Goal: Book appointment/travel/reservation

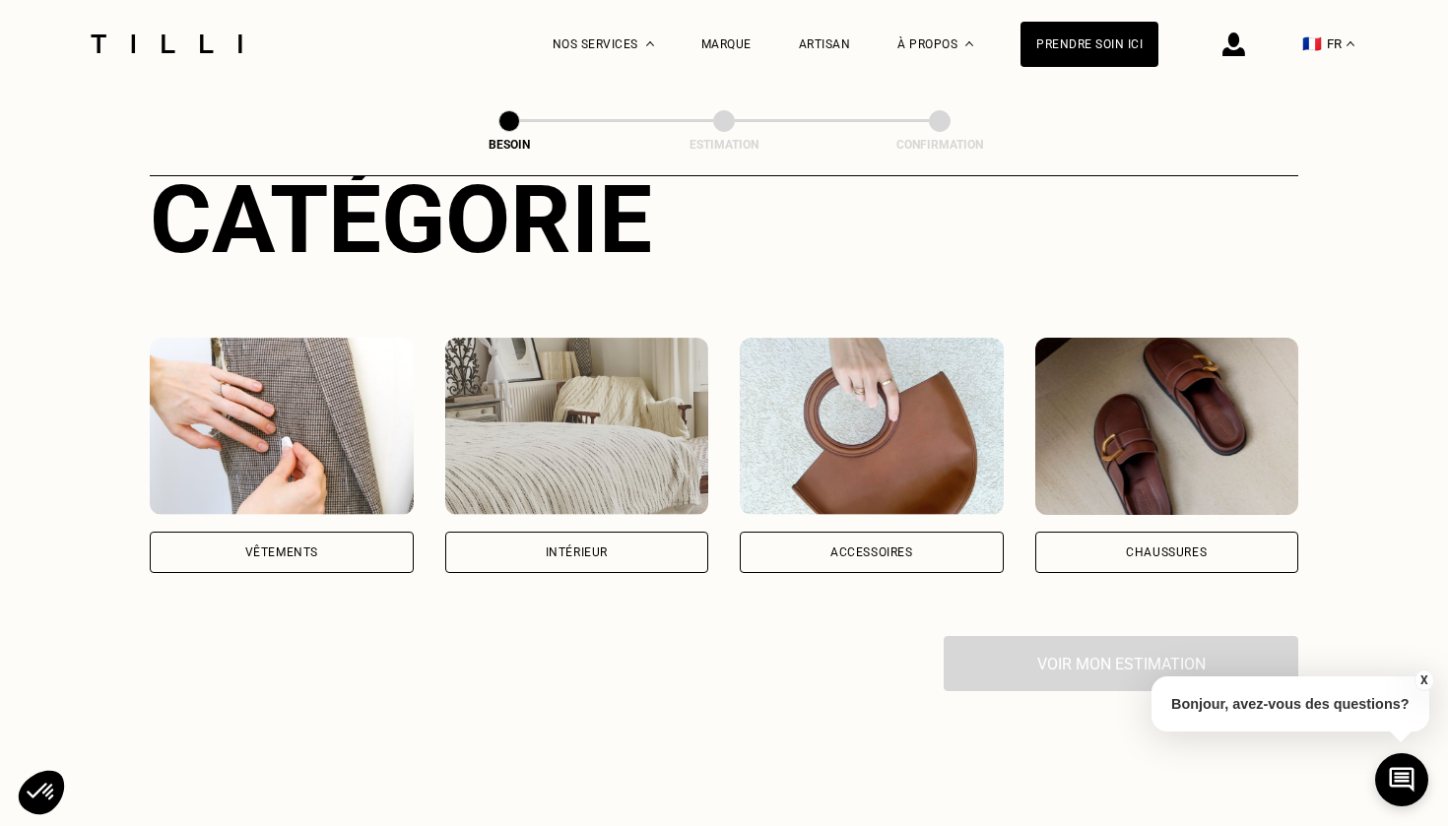
scroll to position [292, 0]
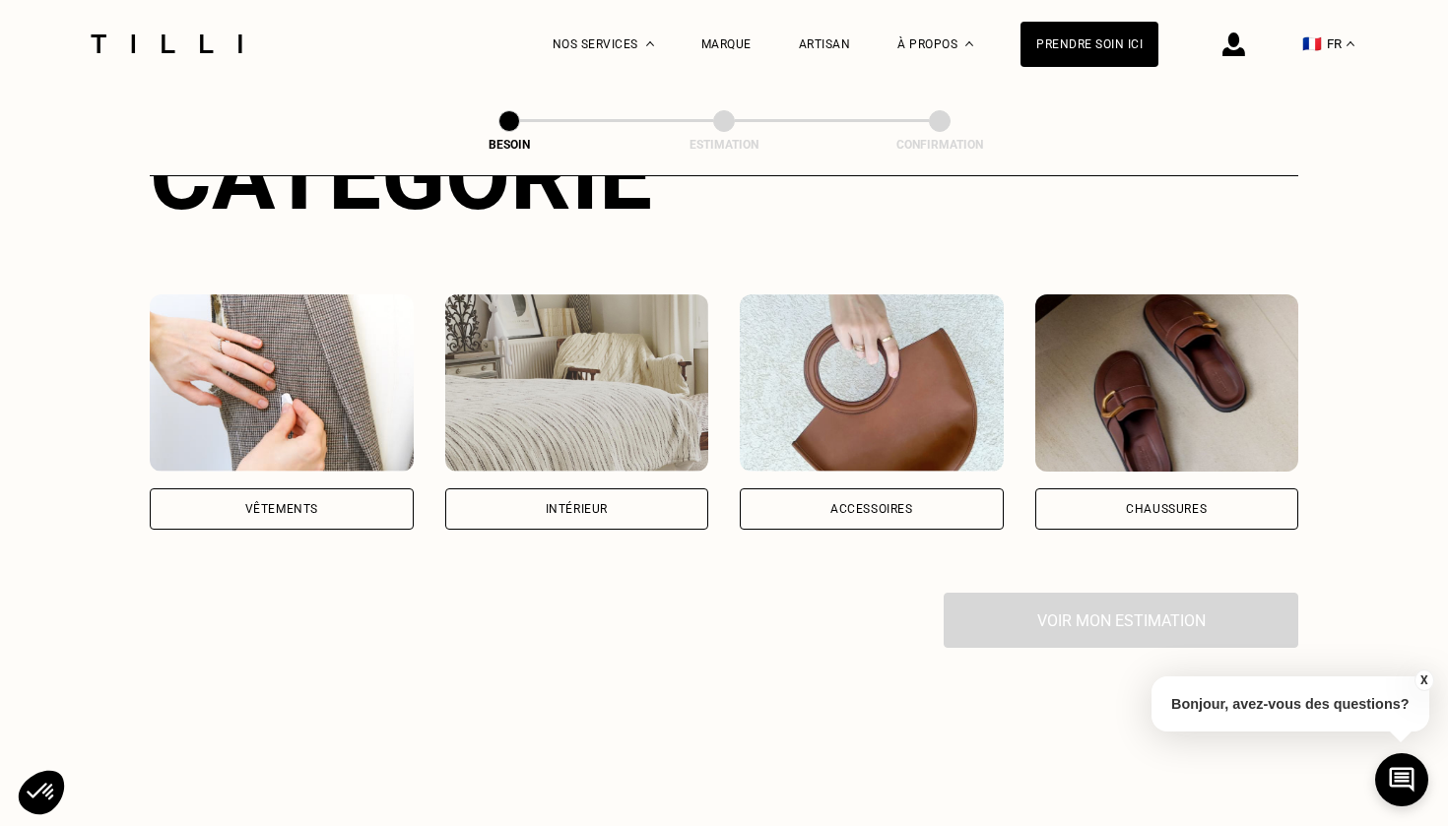
click at [341, 448] on div "Vêtements" at bounding box center [282, 411] width 264 height 235
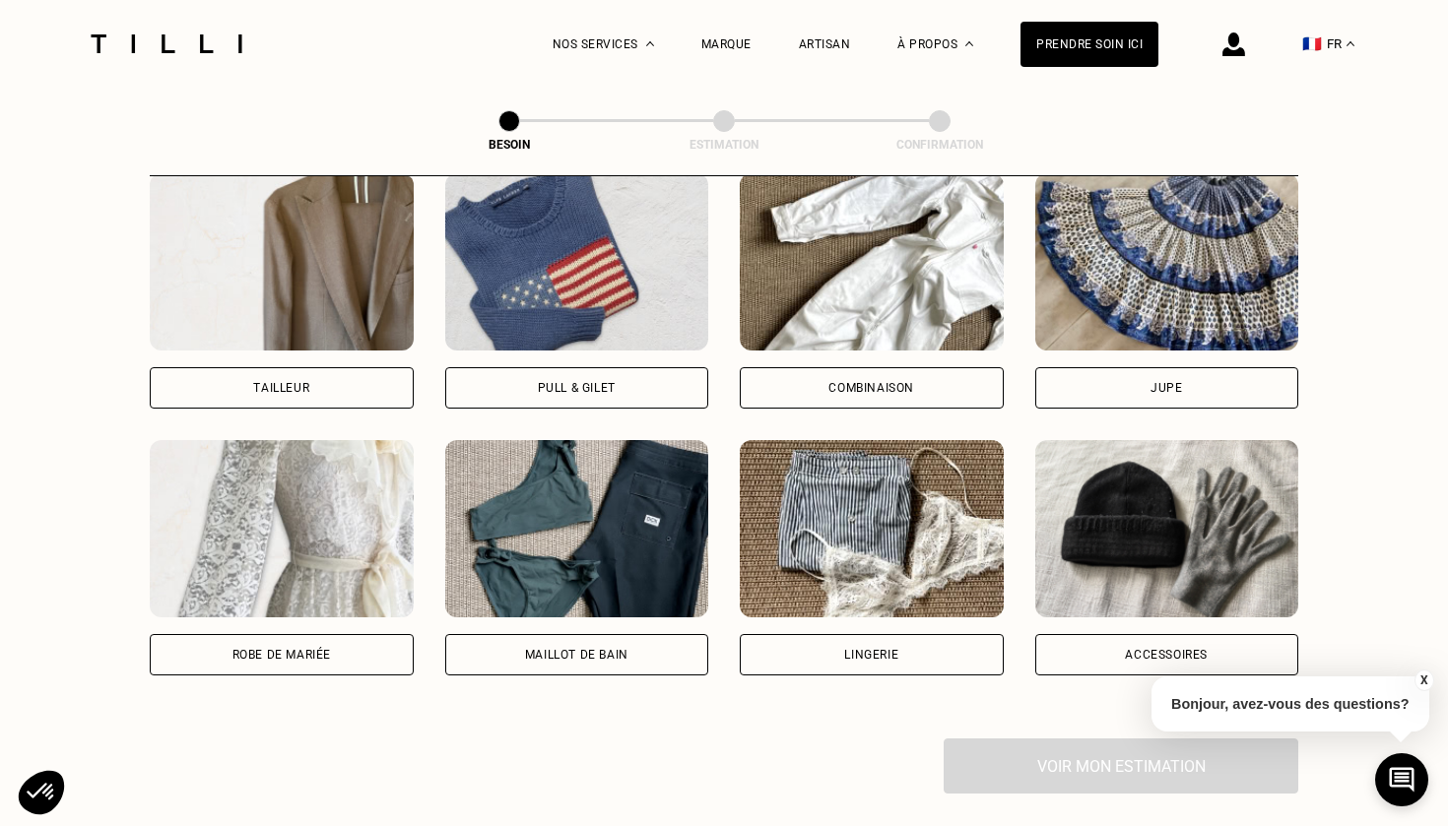
scroll to position [1217, 0]
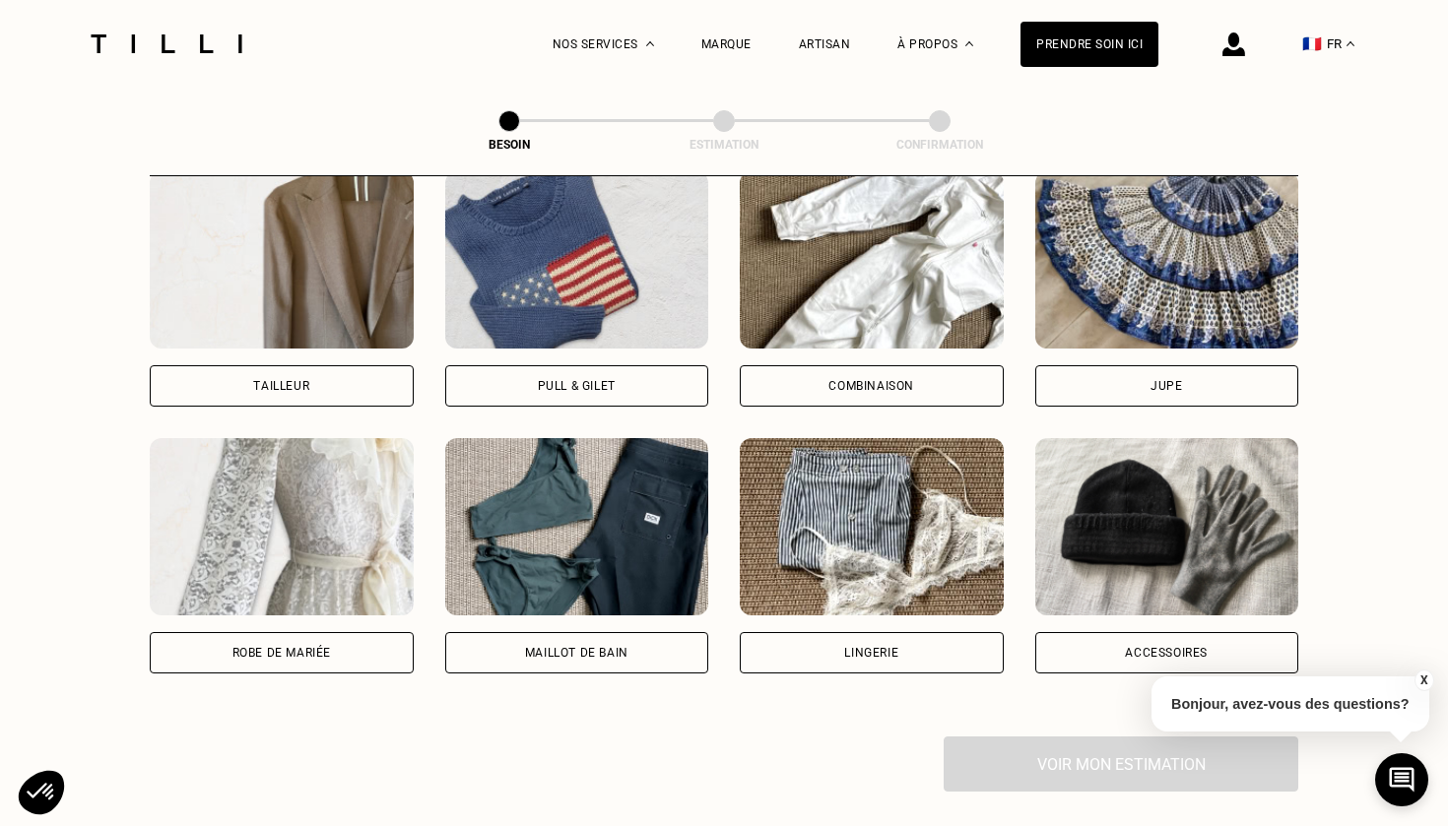
click at [527, 632] on div "Maillot de bain" at bounding box center [577, 652] width 264 height 41
select select "FR"
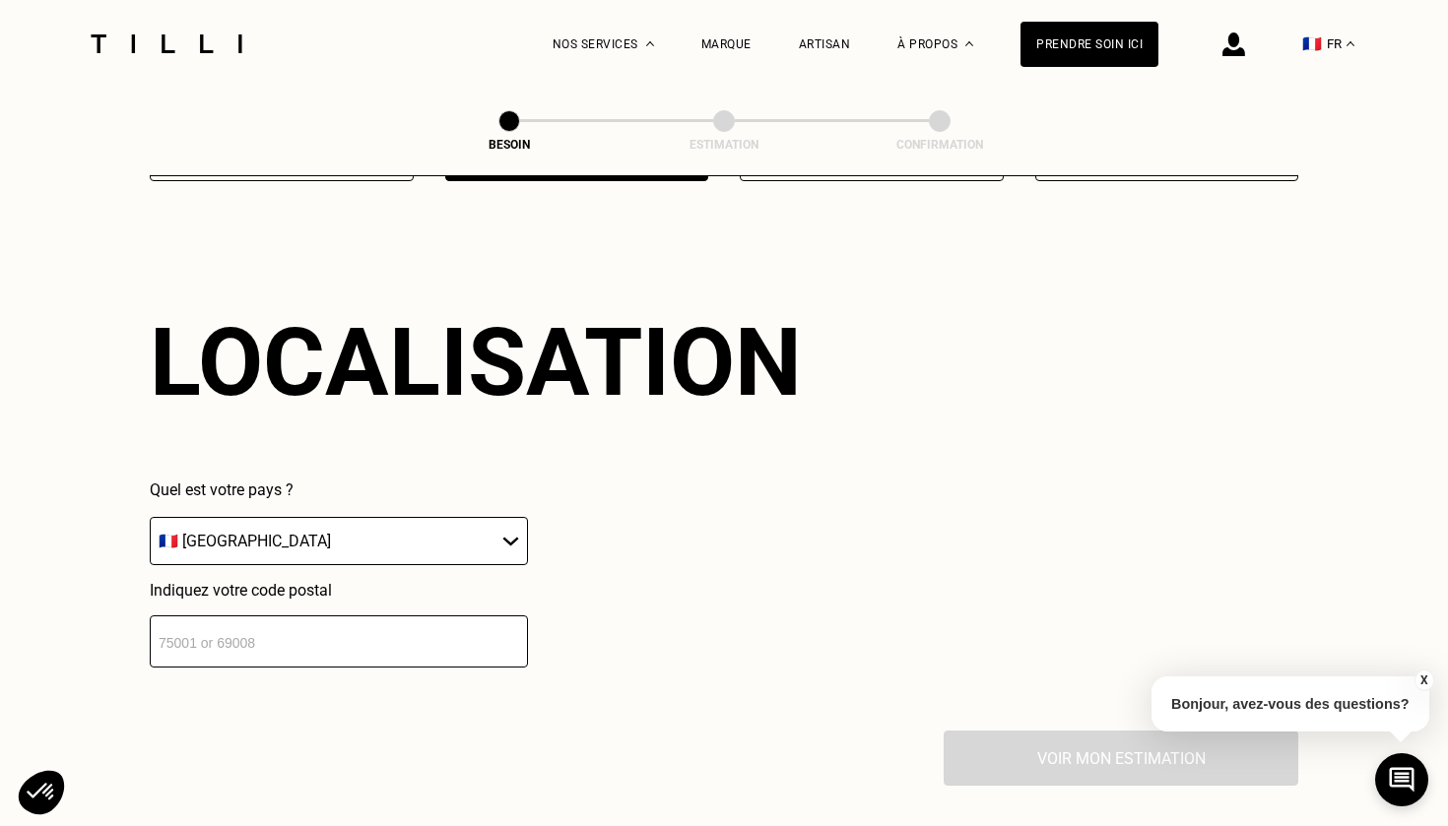
scroll to position [1740, 0]
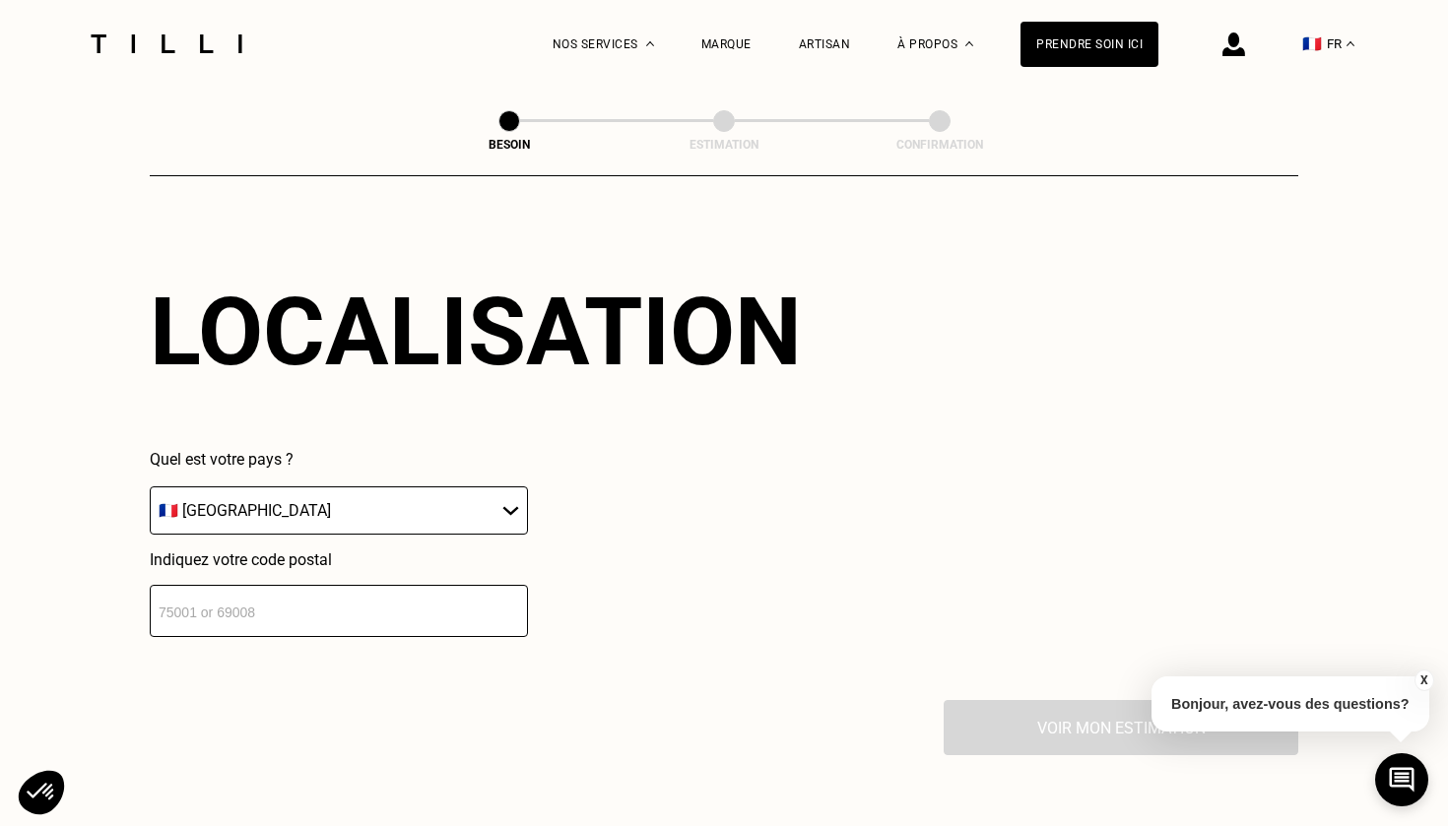
click at [494, 591] on input "number" at bounding box center [339, 611] width 378 height 52
type input "92200"
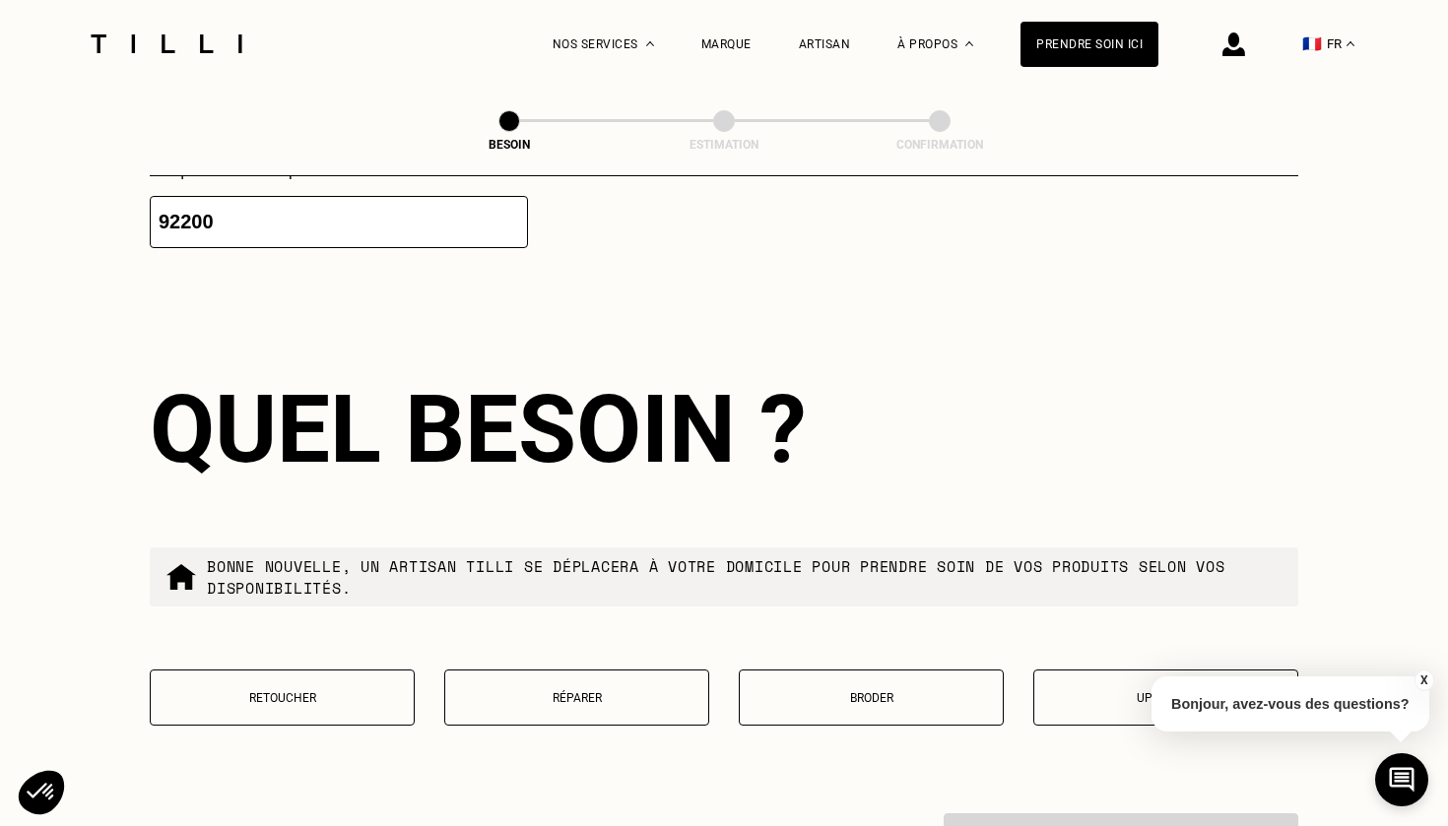
scroll to position [2203, 0]
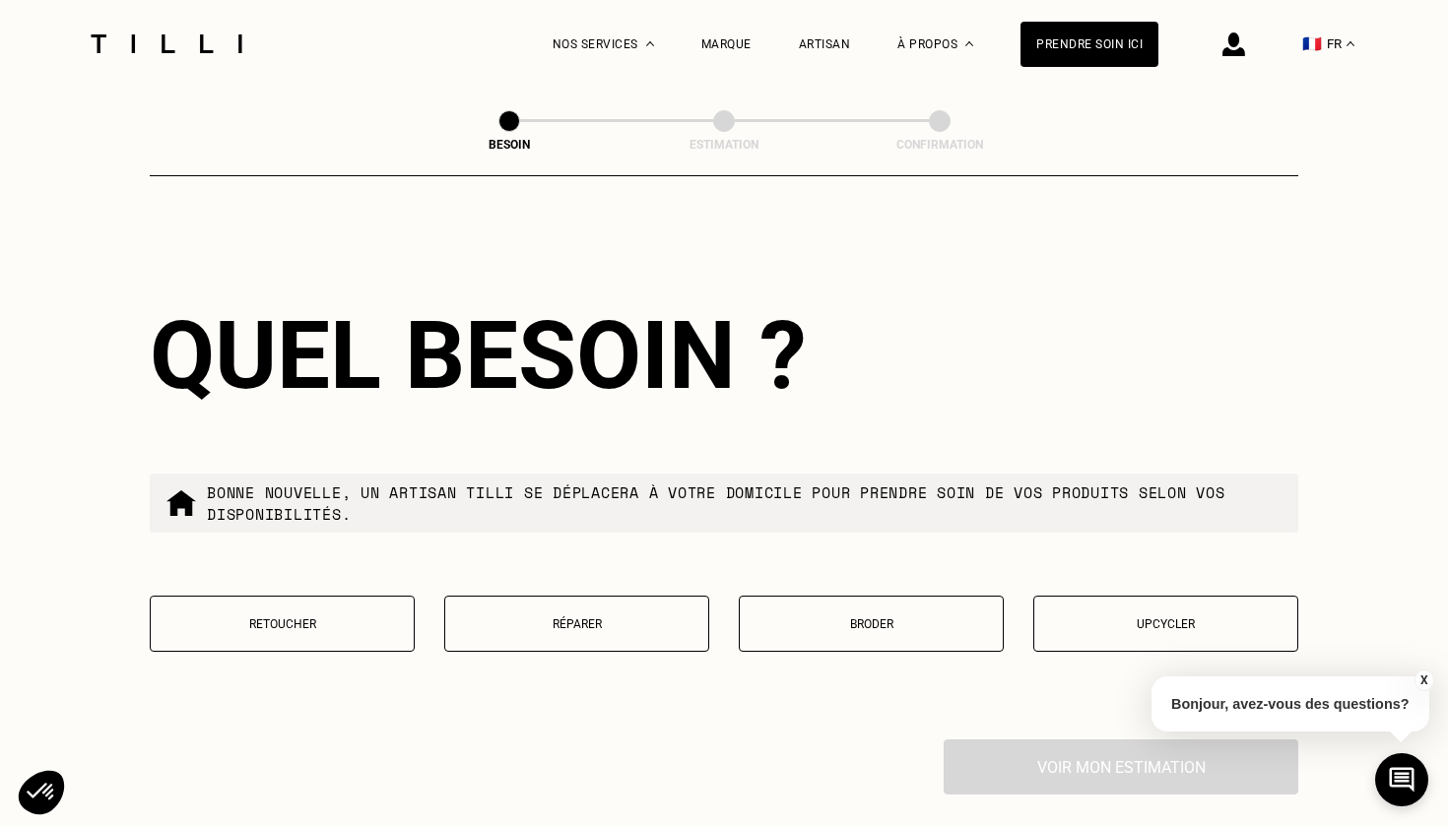
click at [949, 617] on p "Broder" at bounding box center [870, 624] width 243 height 14
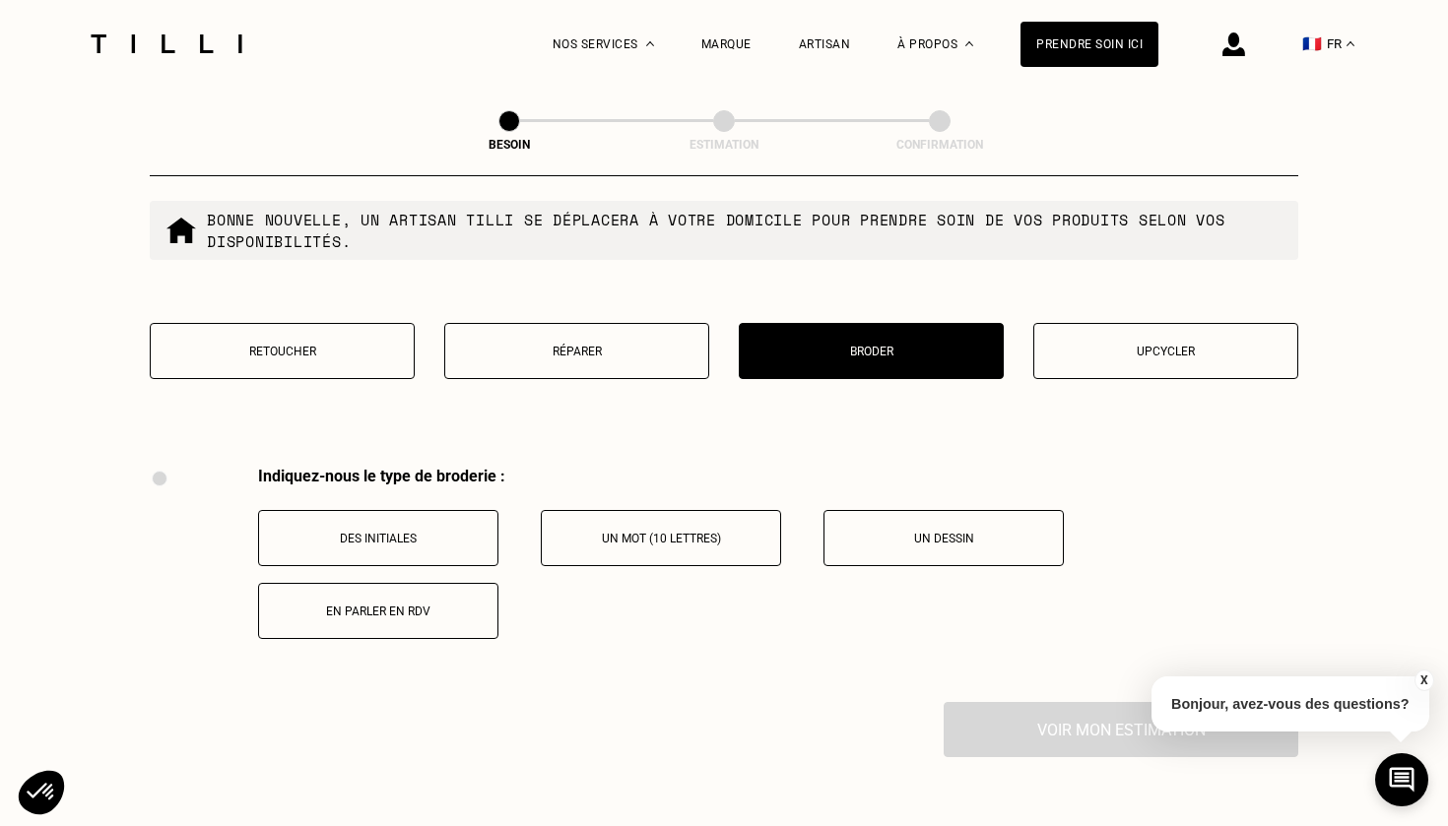
scroll to position [2470, 0]
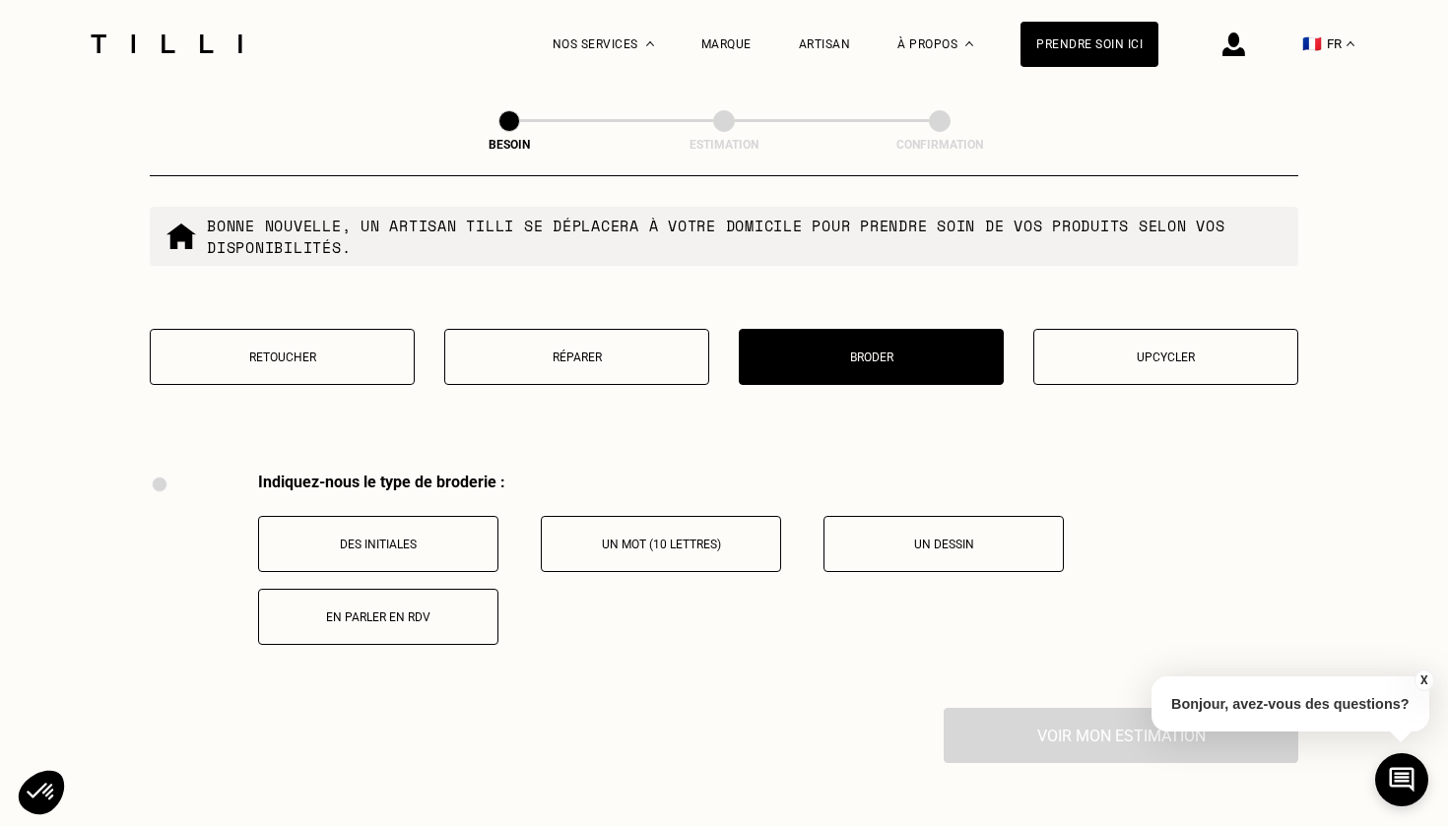
click at [1140, 370] on div "Retoucher Réparer Broder Upcycler" at bounding box center [724, 369] width 1148 height 81
click at [1140, 351] on p "Upcycler" at bounding box center [1165, 358] width 243 height 14
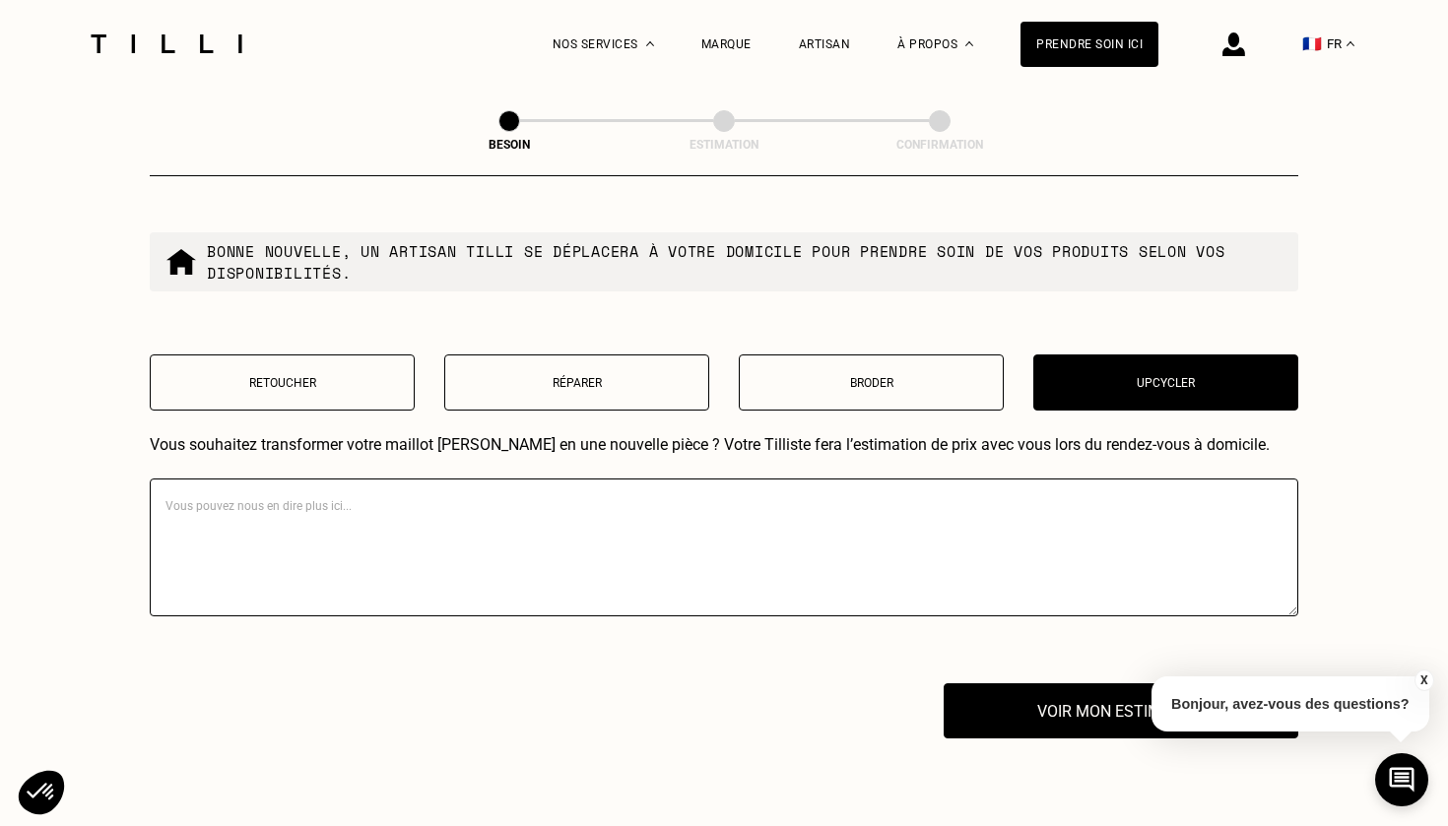
scroll to position [2438, 0]
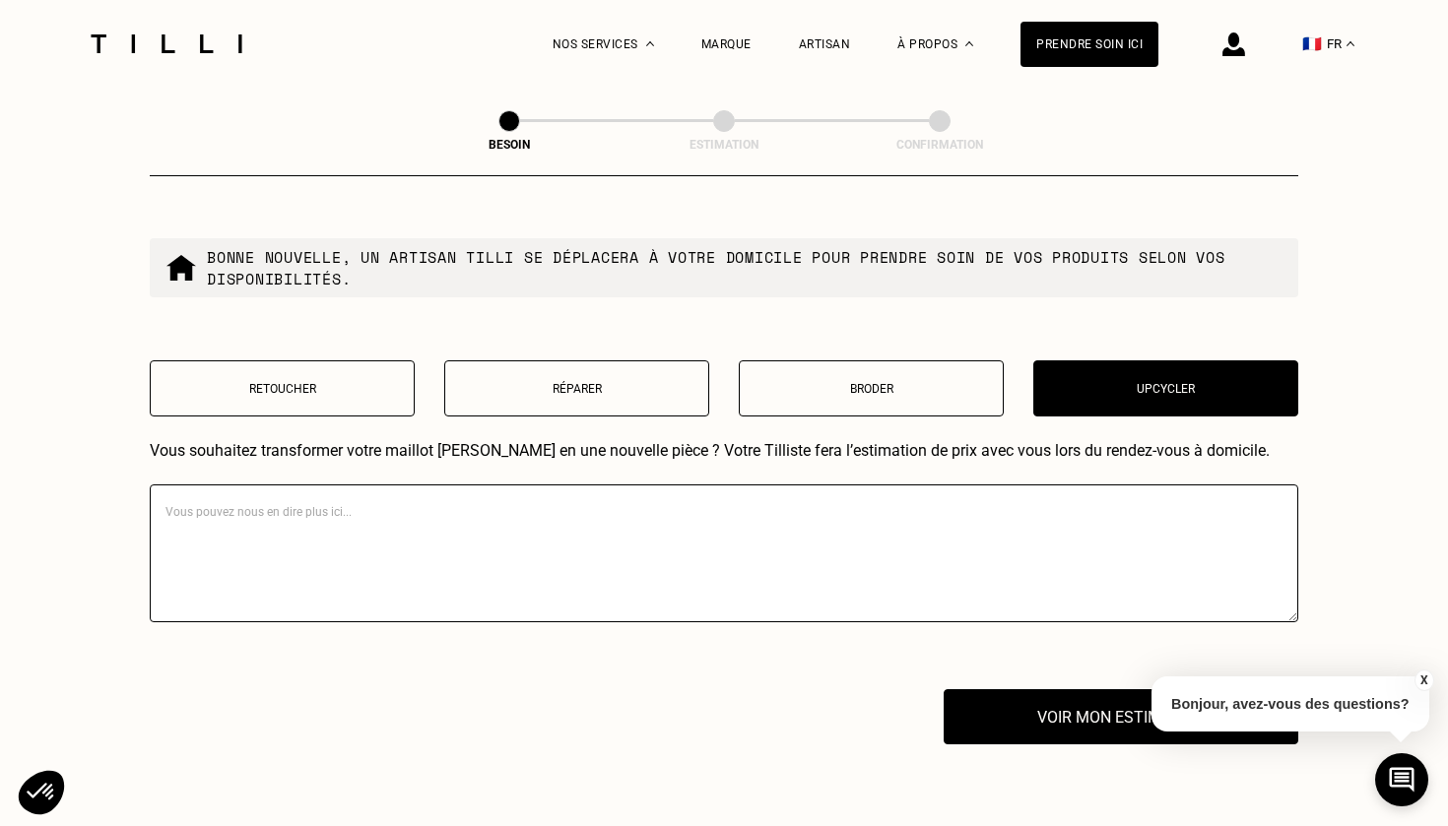
click at [358, 382] on p "Retoucher" at bounding box center [282, 389] width 243 height 14
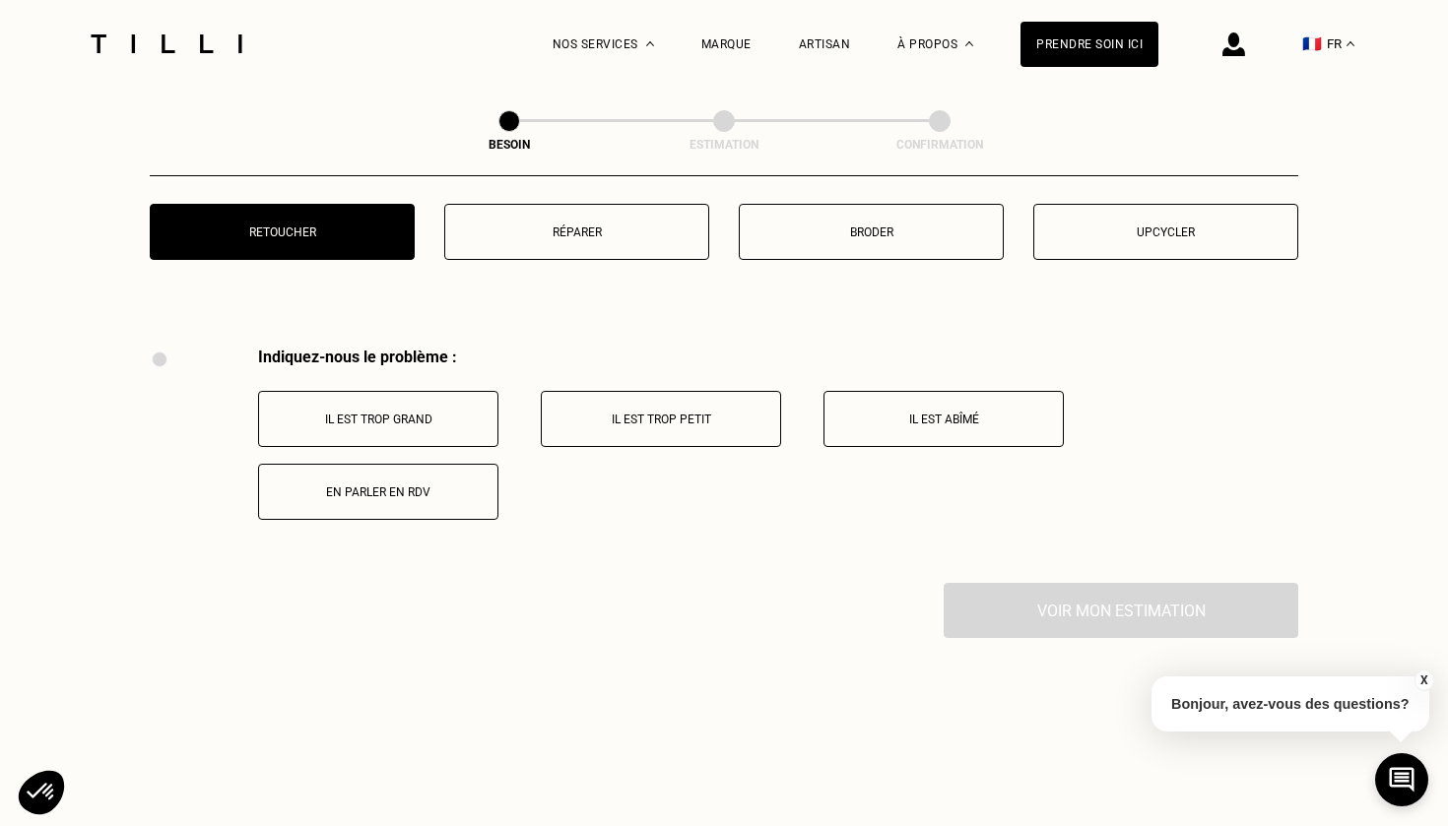
scroll to position [2346, 0]
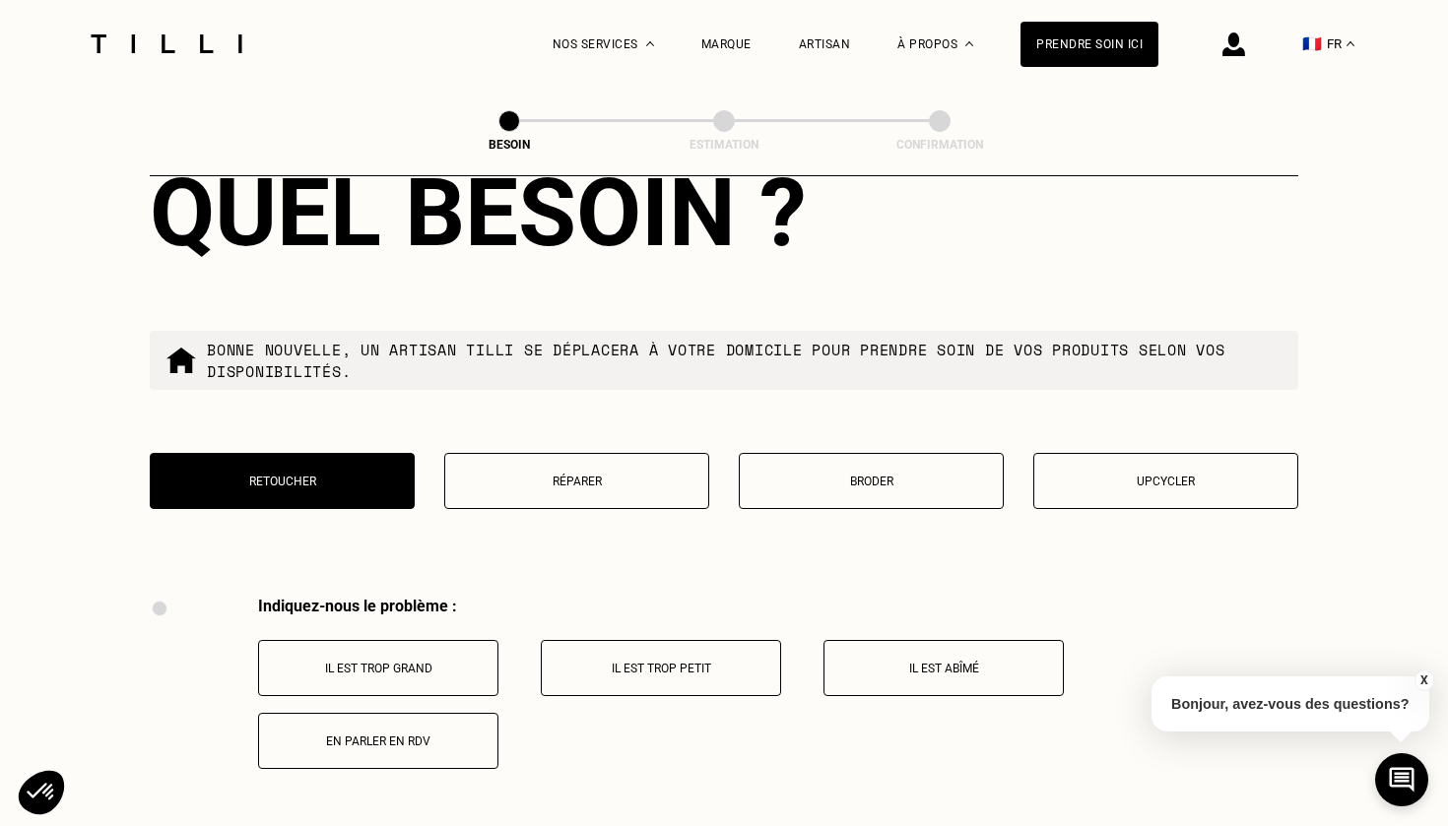
click at [1182, 453] on button "Upcycler" at bounding box center [1165, 481] width 265 height 56
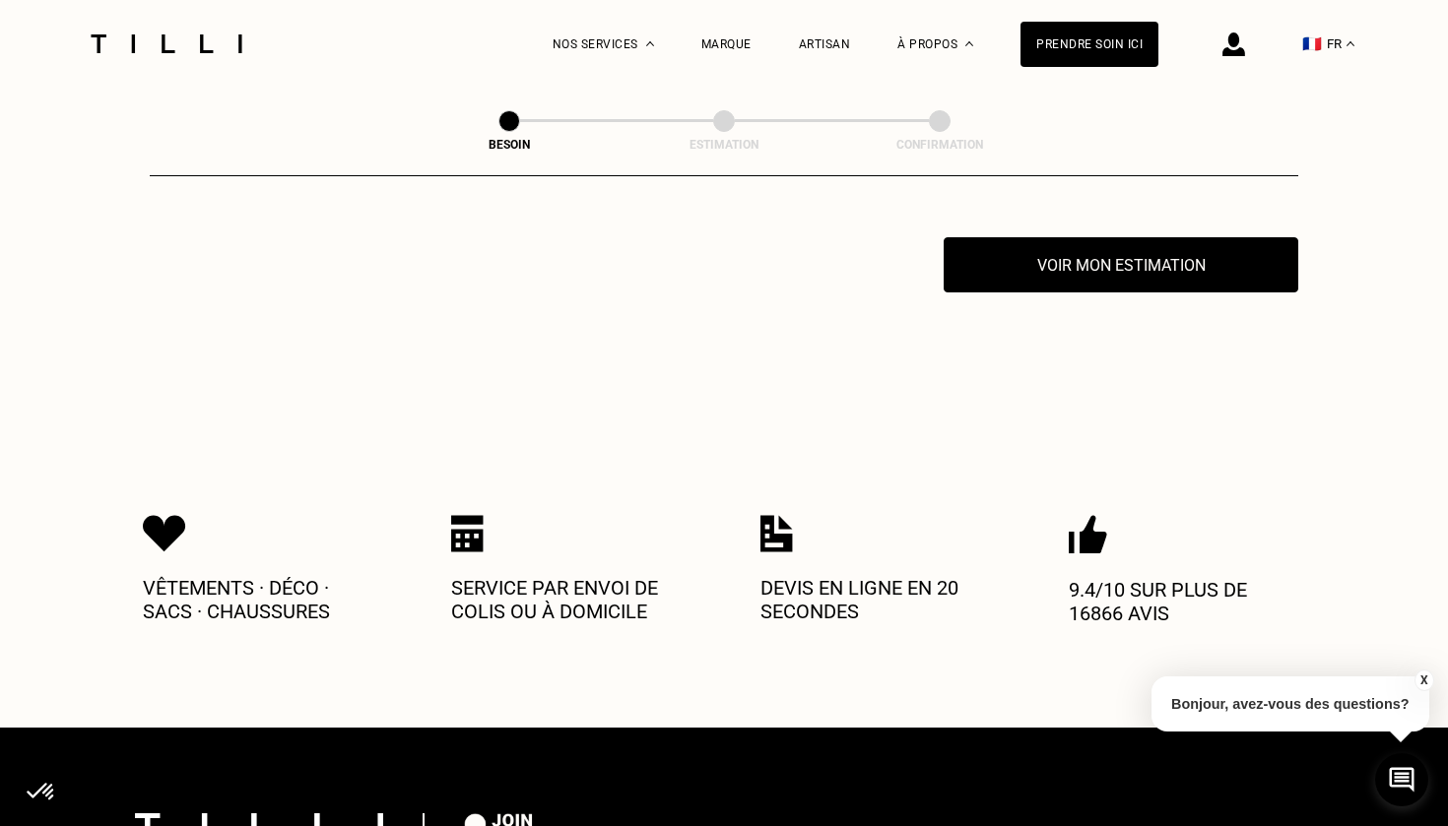
scroll to position [2538, 0]
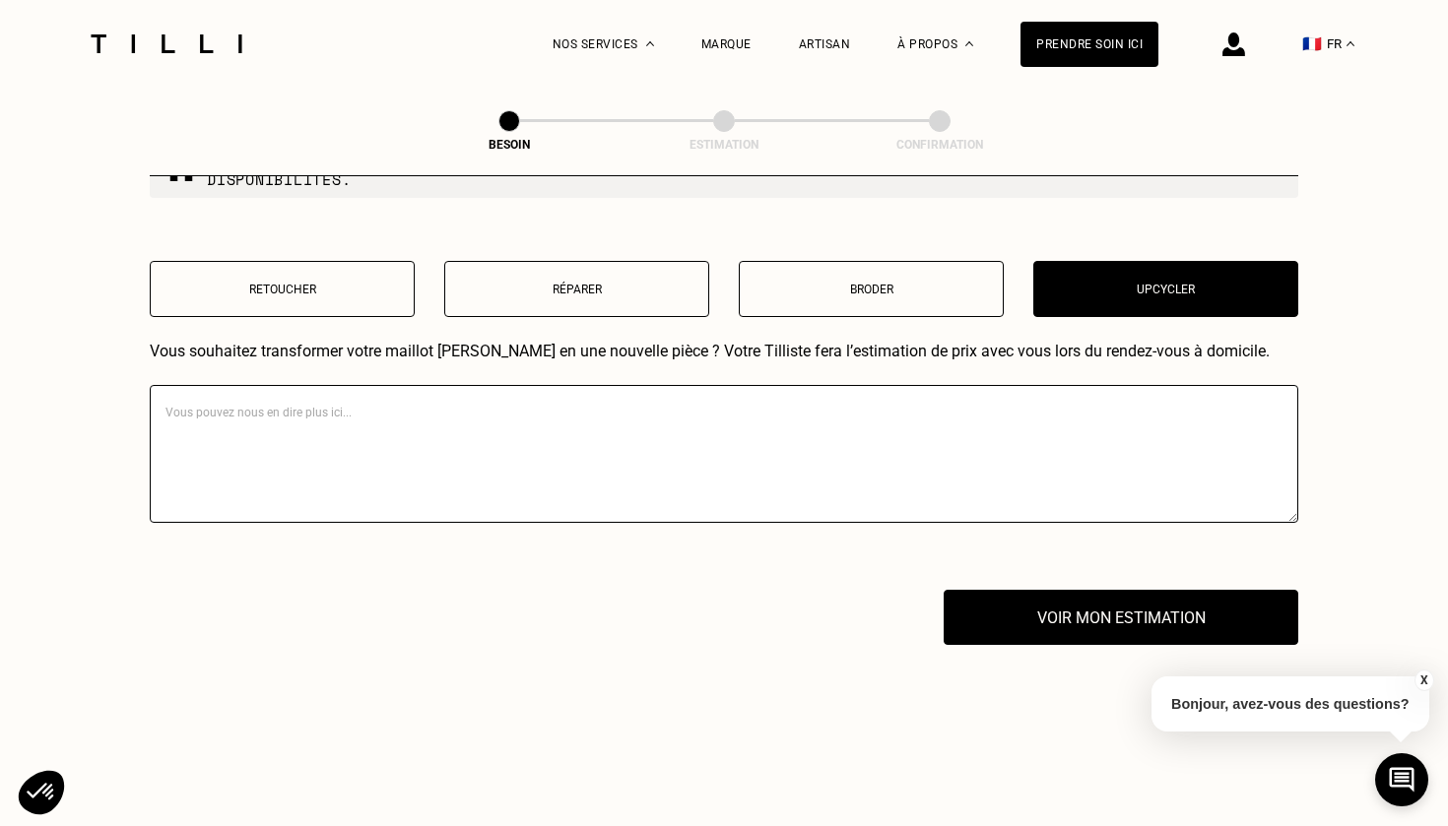
click at [708, 389] on textarea at bounding box center [724, 454] width 1148 height 138
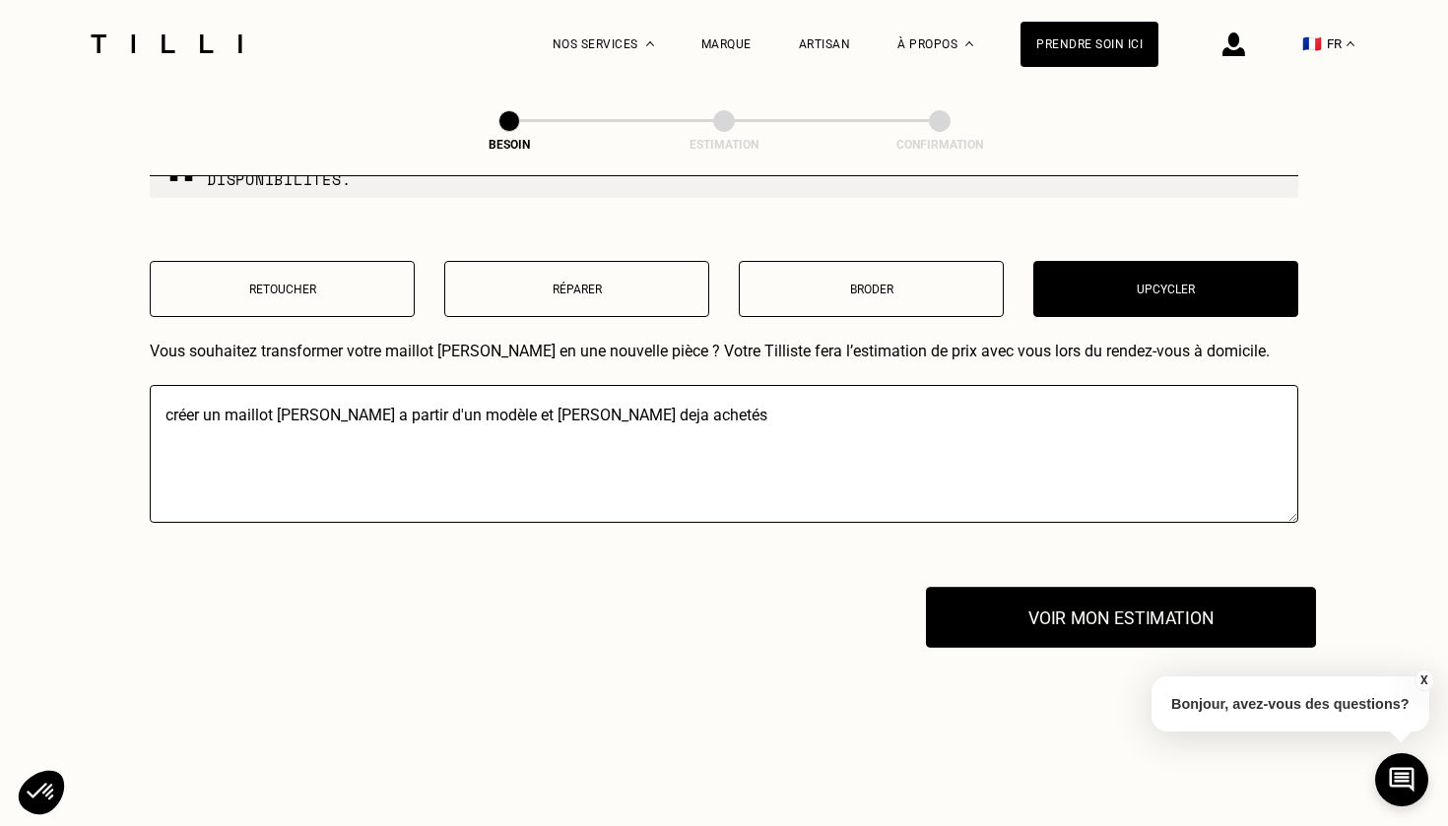
type textarea "créer un maillot [PERSON_NAME] a partir d'un modèle et [PERSON_NAME] deja achet…"
click at [1074, 614] on button "Voir mon estimation" at bounding box center [1121, 617] width 390 height 61
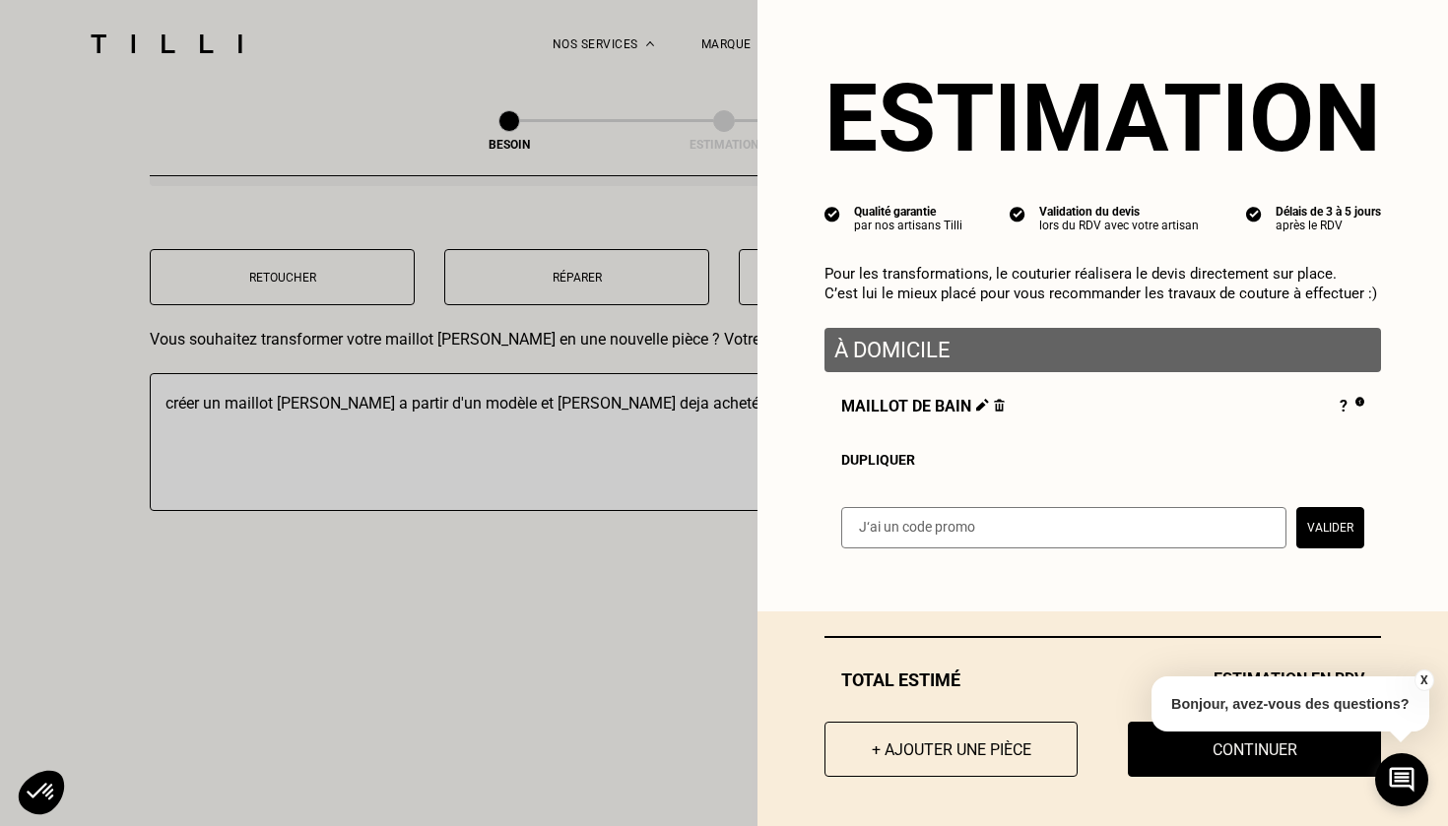
scroll to position [2554, 0]
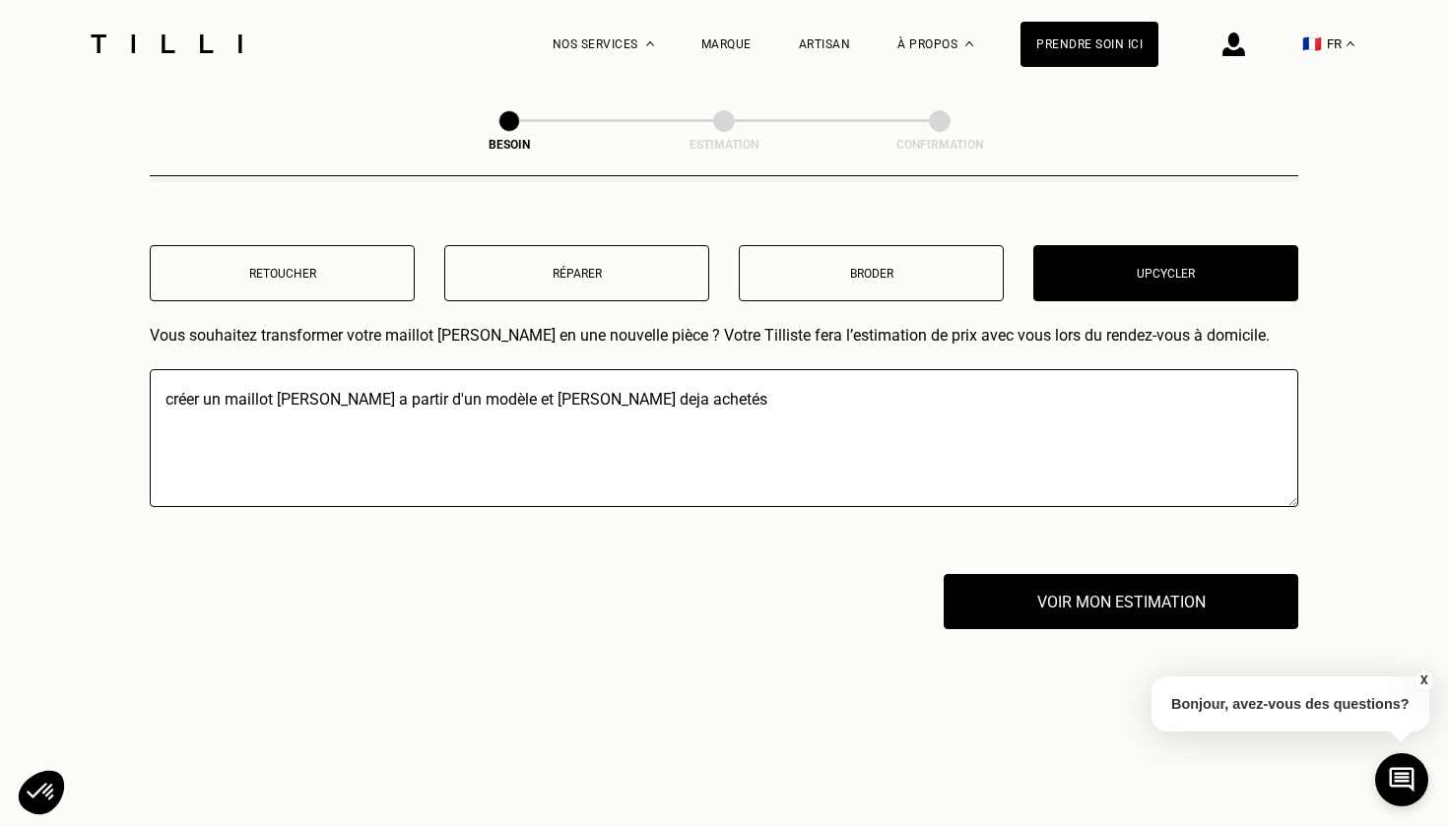
click at [1425, 685] on button "X" at bounding box center [1423, 681] width 20 height 22
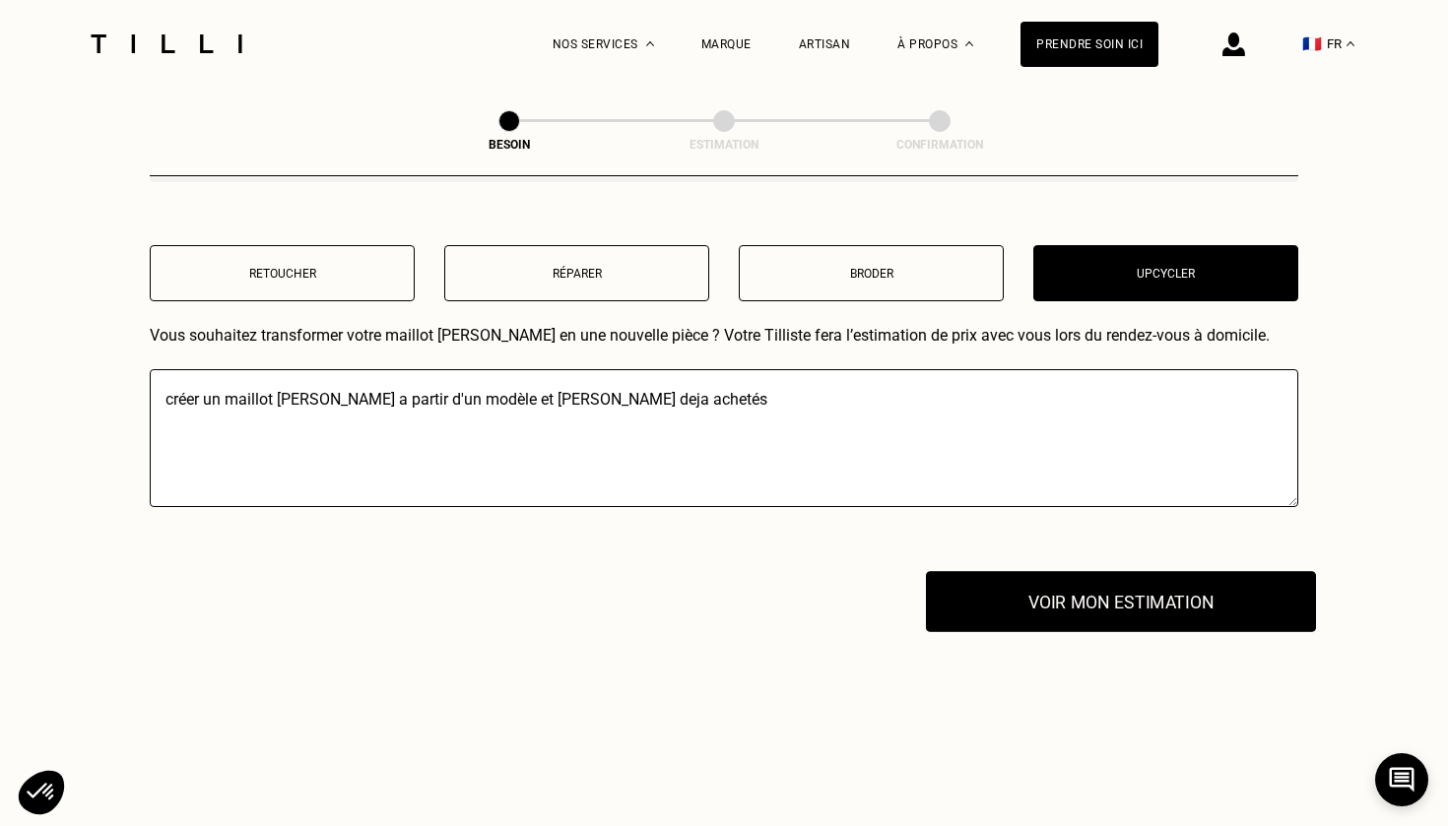
click at [1123, 607] on button "Voir mon estimation" at bounding box center [1121, 601] width 390 height 61
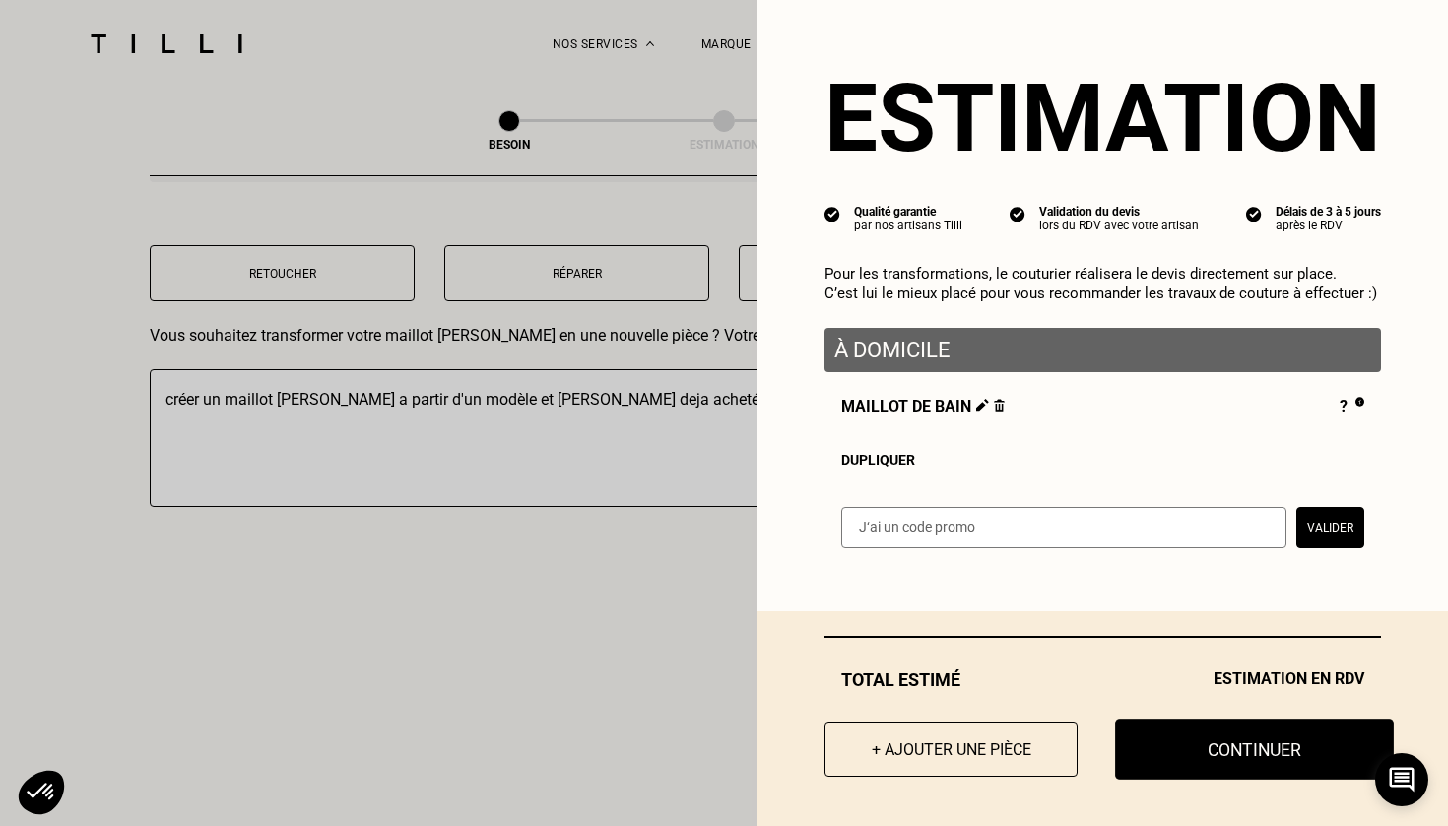
click at [1203, 741] on button "Continuer" at bounding box center [1254, 749] width 279 height 61
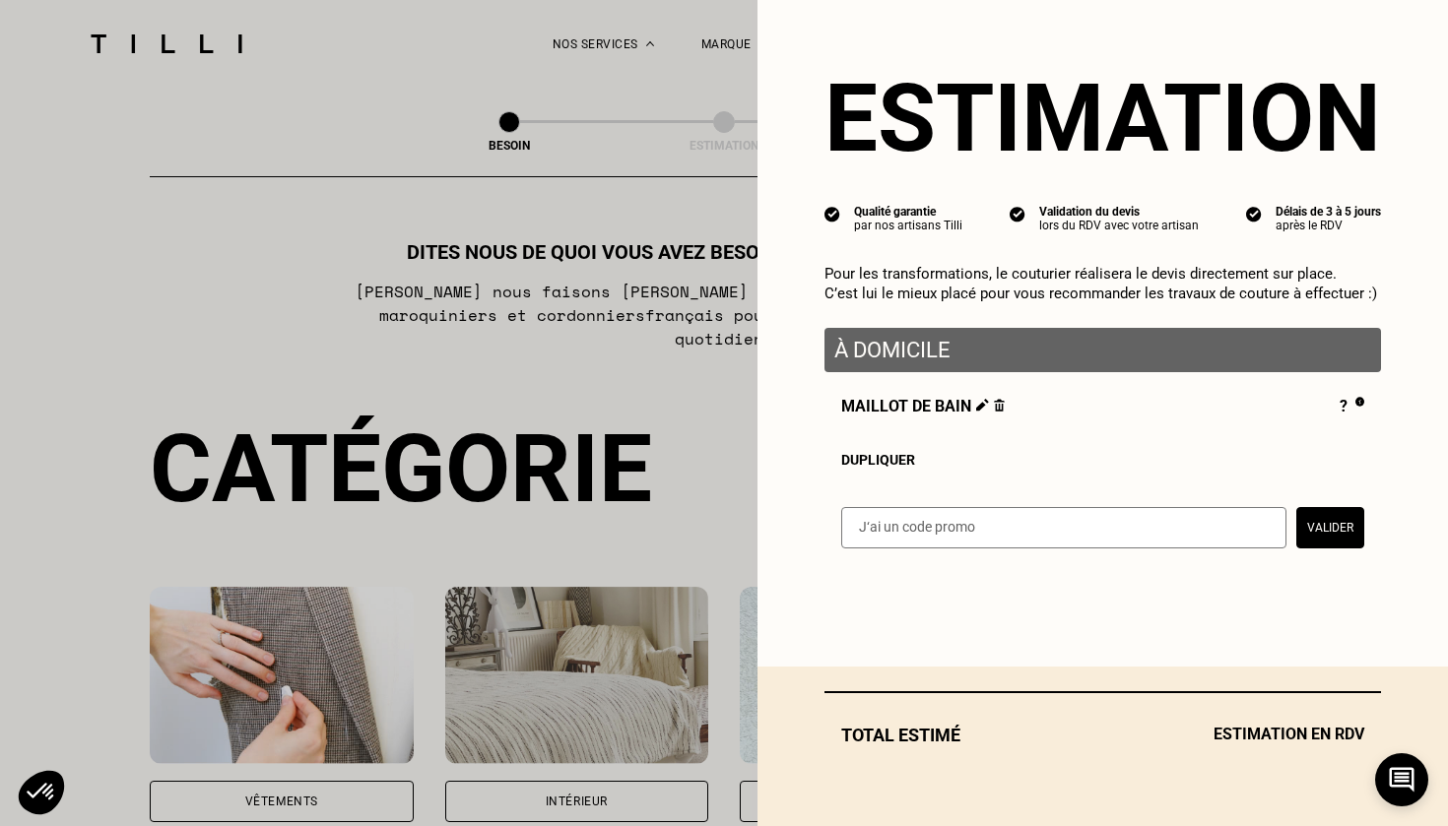
select select "FR"
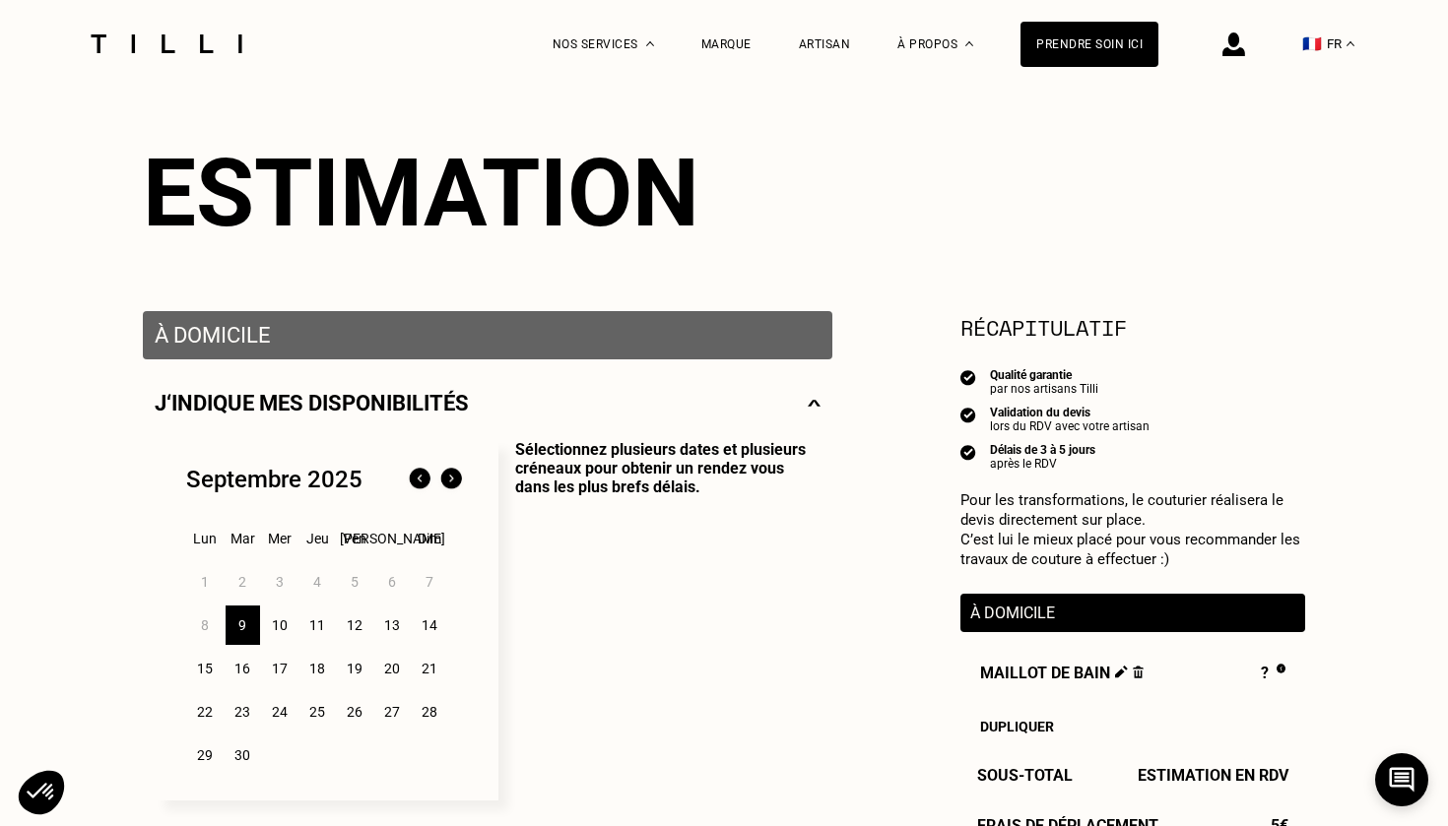
scroll to position [424, 0]
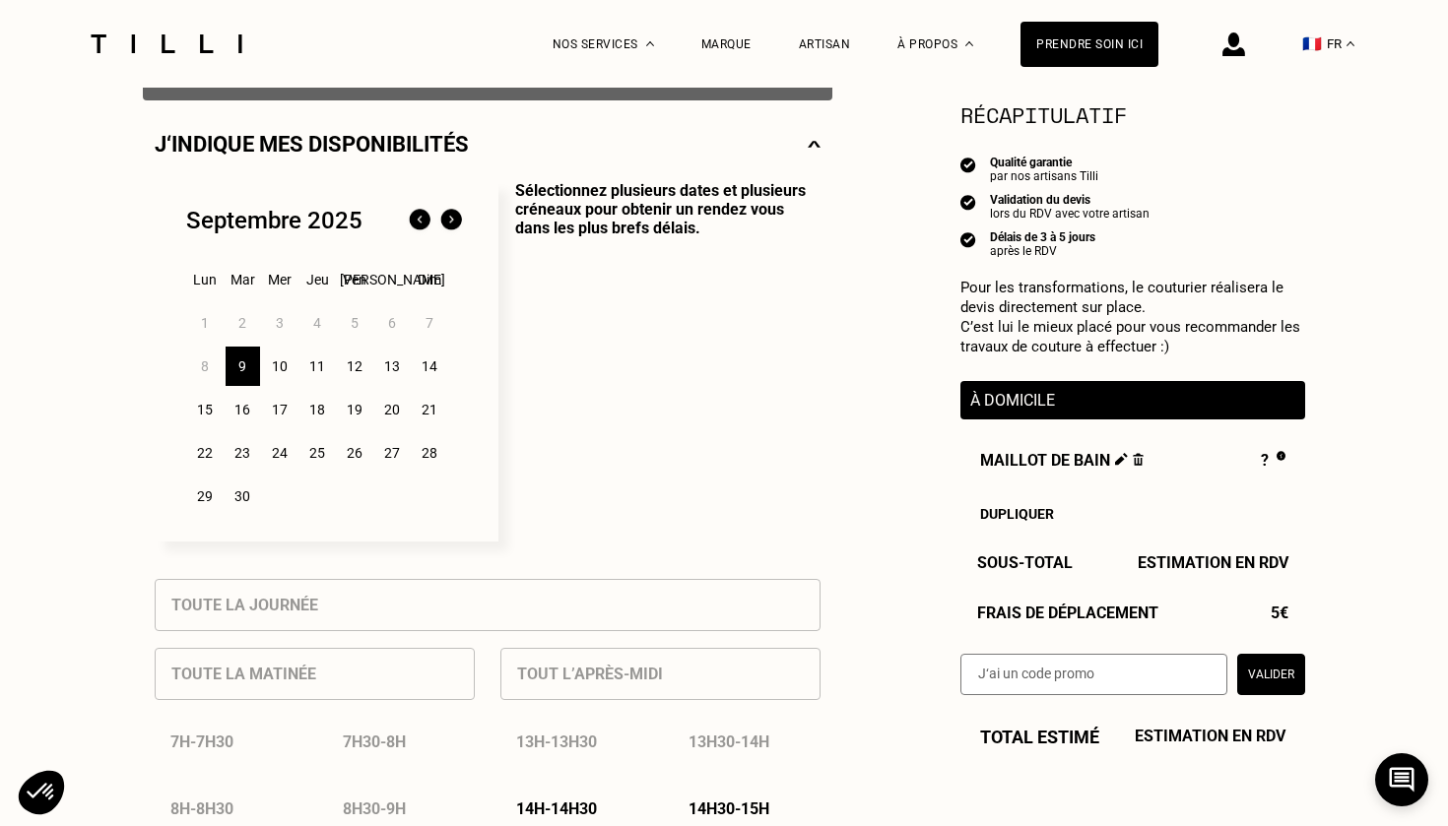
click at [248, 358] on div "9" at bounding box center [243, 366] width 34 height 39
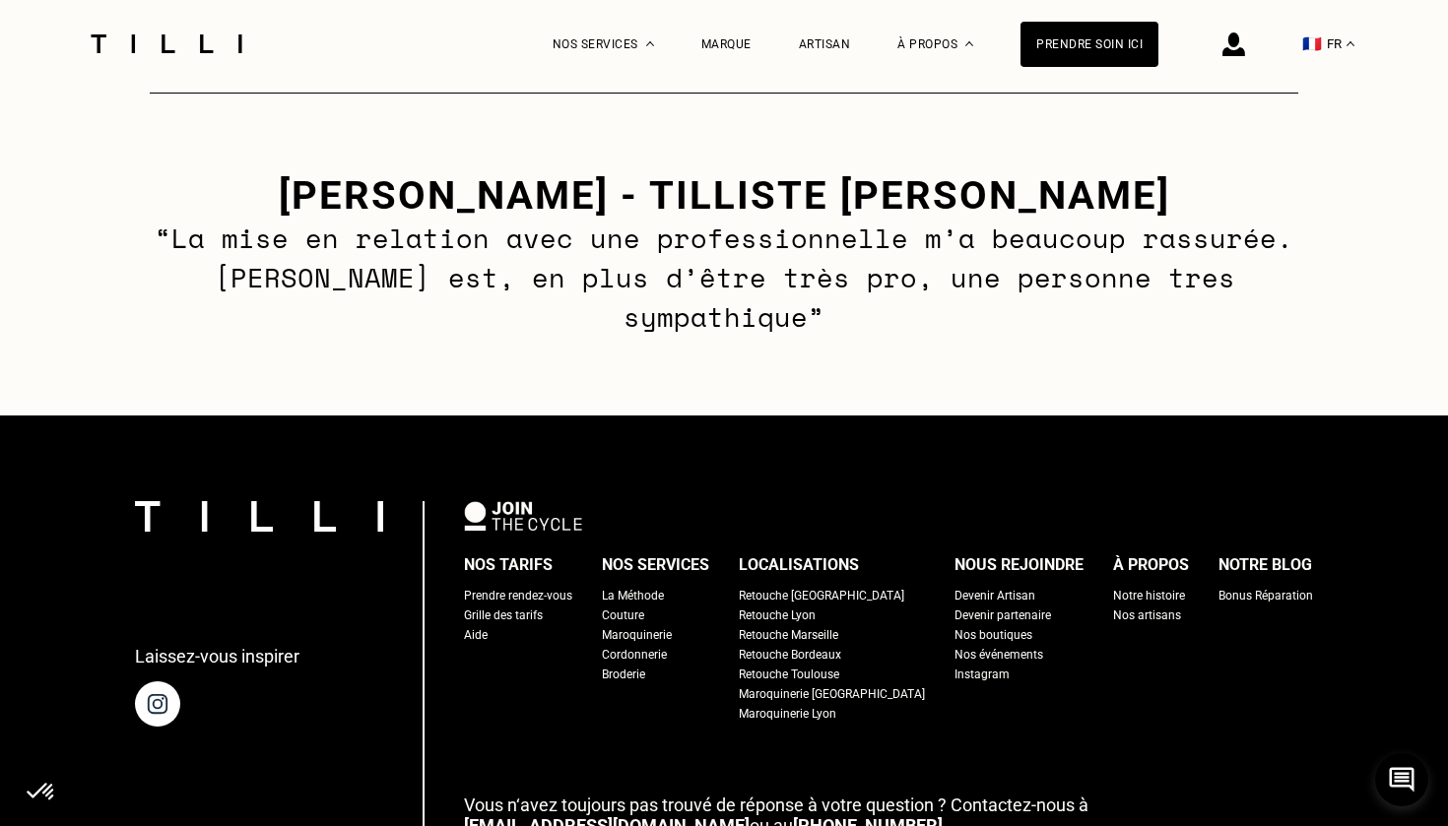
scroll to position [3087, 0]
